Goal: Navigation & Orientation: Find specific page/section

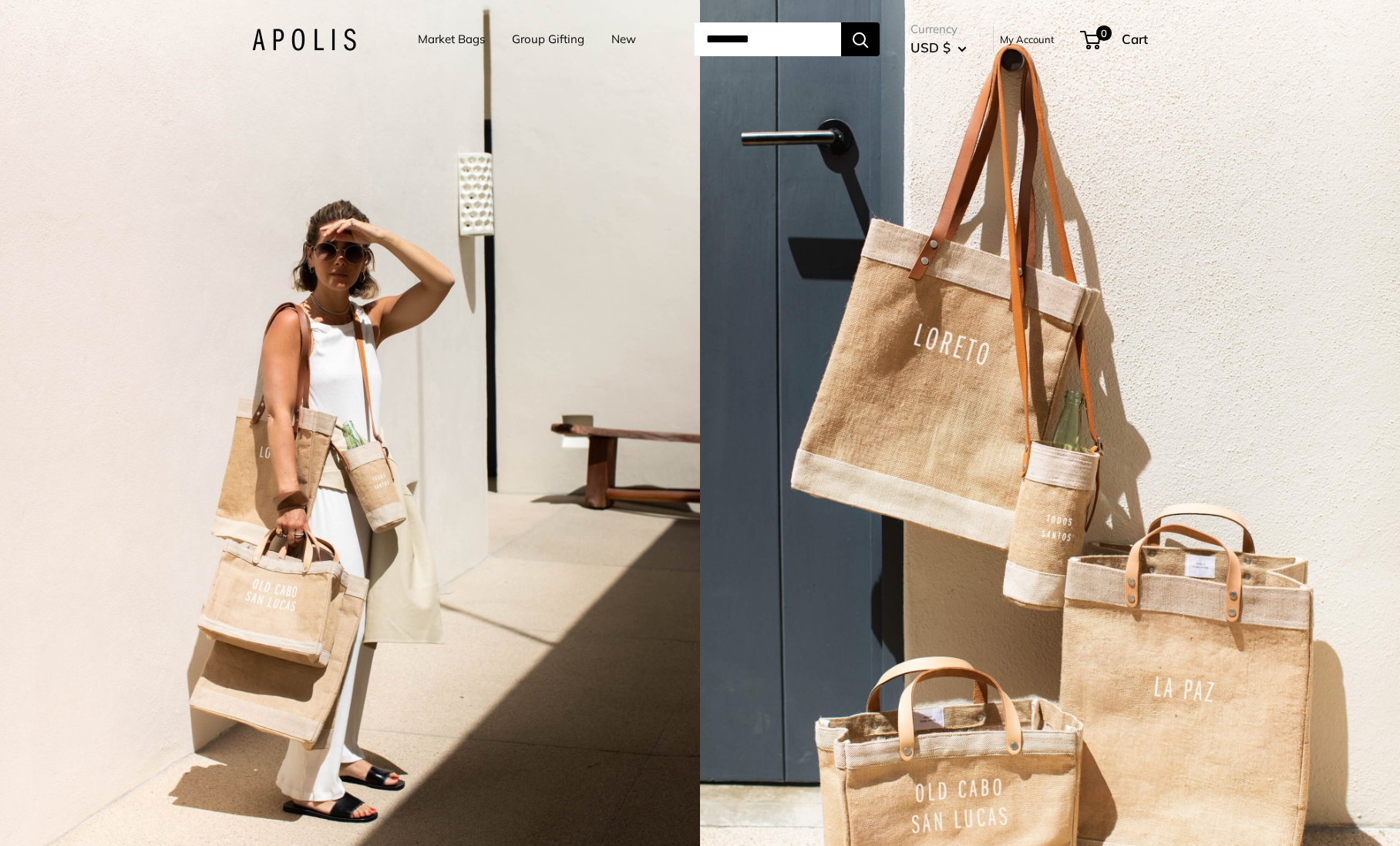
click at [446, 42] on link "Market Bags" at bounding box center [451, 39] width 67 height 22
